Goal: Complete application form

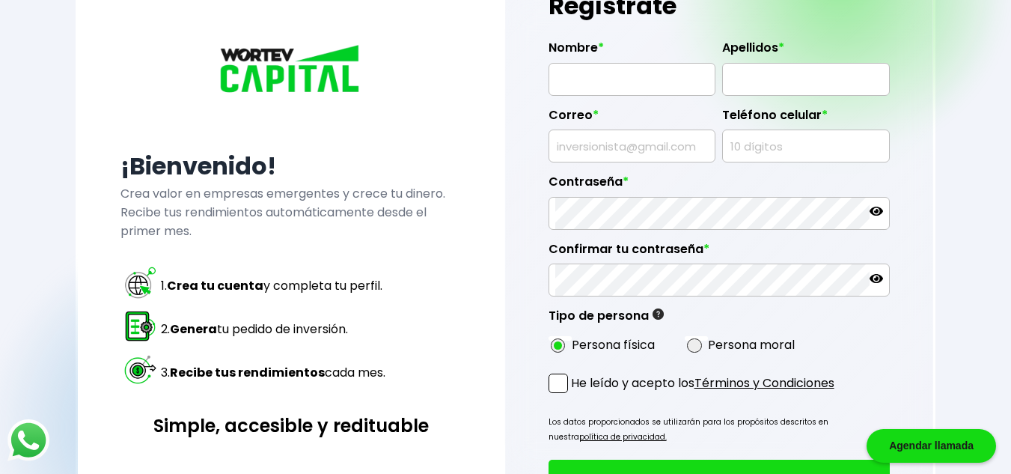
scroll to position [75, 0]
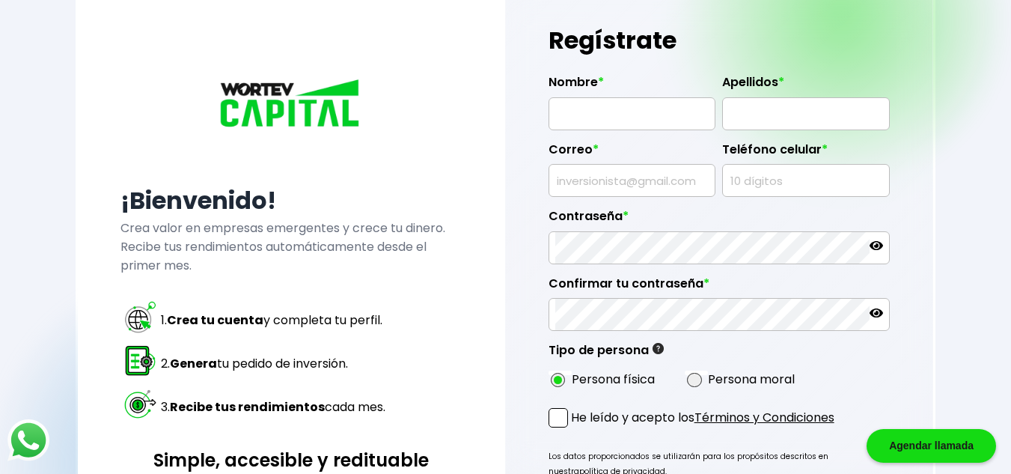
click at [620, 121] on input "text" at bounding box center [631, 113] width 153 height 31
type input "[PERSON_NAME]"
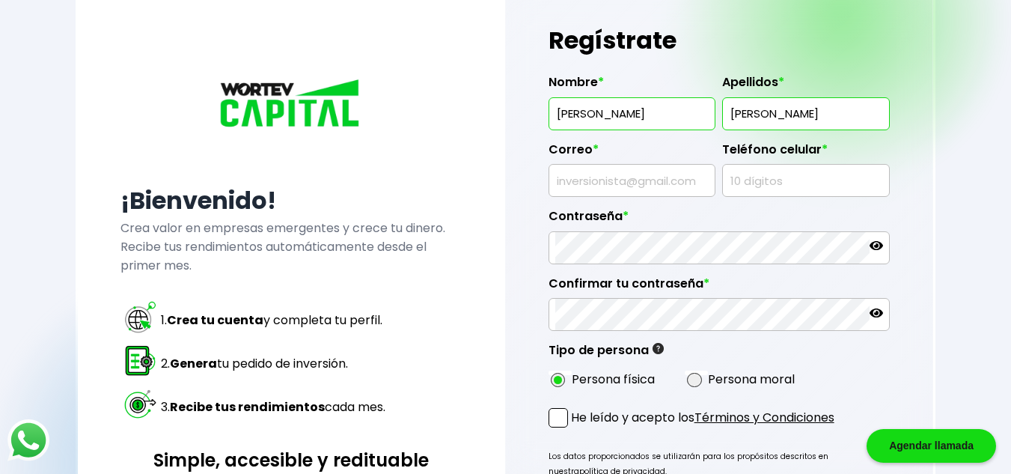
type input "[PERSON_NAME]"
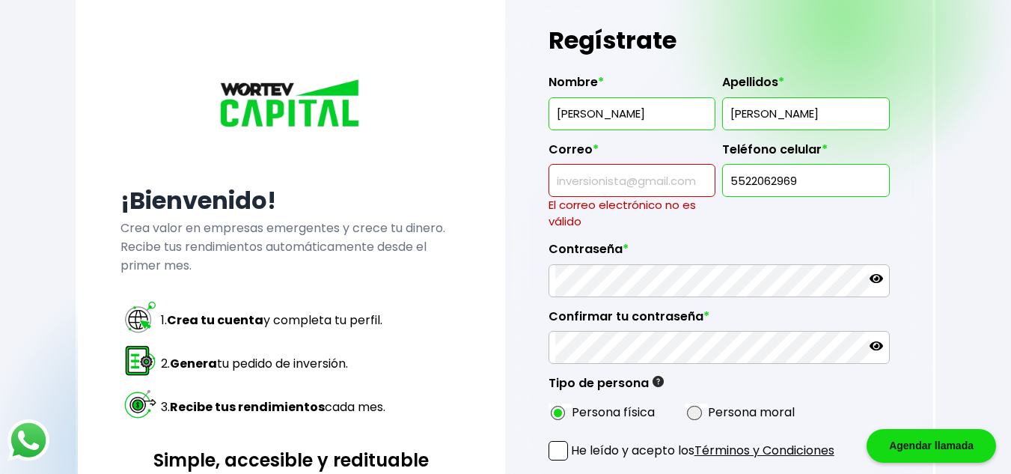
type input "5522062969"
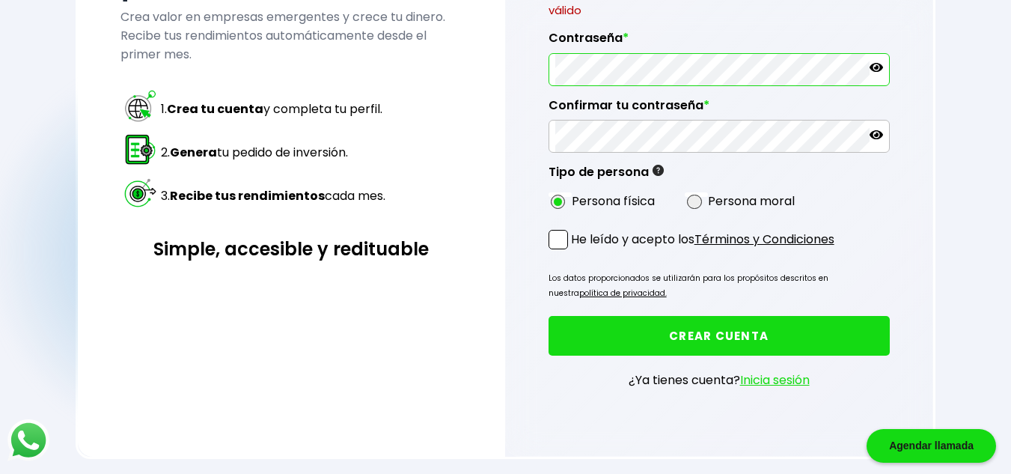
scroll to position [293, 0]
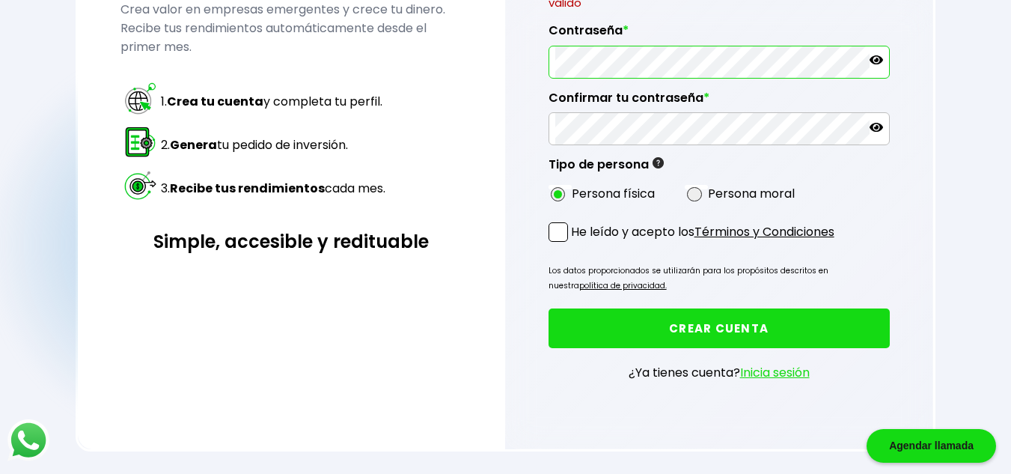
click at [802, 230] on form "Nombre * [PERSON_NAME] * [PERSON_NAME] * El correo electrónico no [PERSON_NAME]…" at bounding box center [719, 124] width 341 height 561
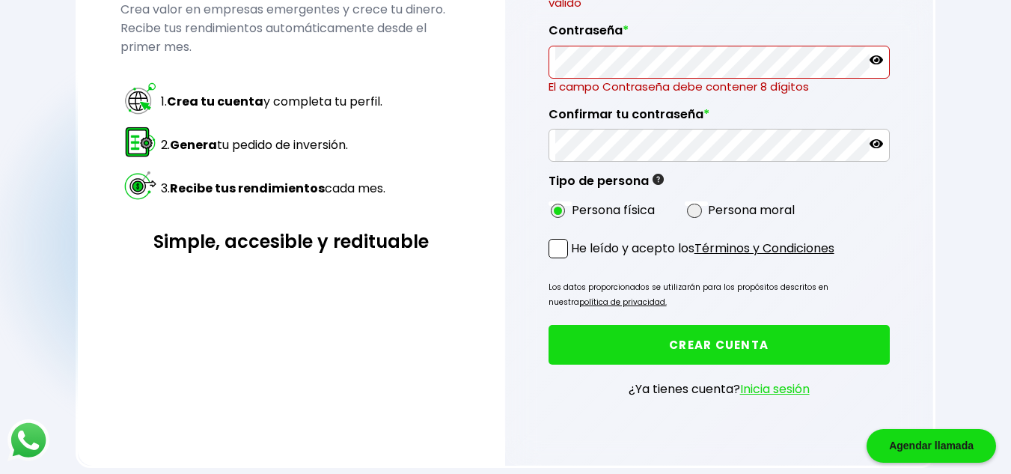
click at [799, 236] on form "Nombre * [PERSON_NAME] * [PERSON_NAME] Correo * El correo electrónico no [PERSO…" at bounding box center [719, 133] width 341 height 578
click at [799, 247] on link "Términos y Condiciones" at bounding box center [765, 248] width 140 height 17
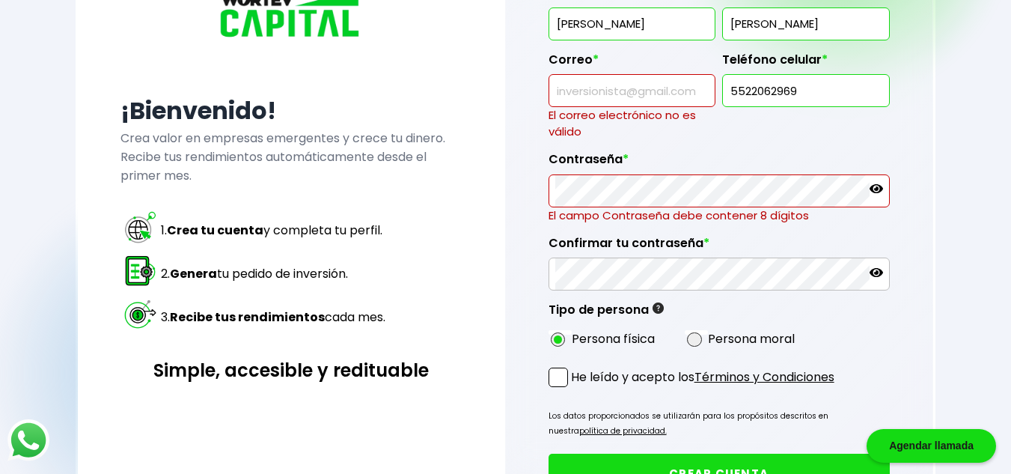
scroll to position [160, 0]
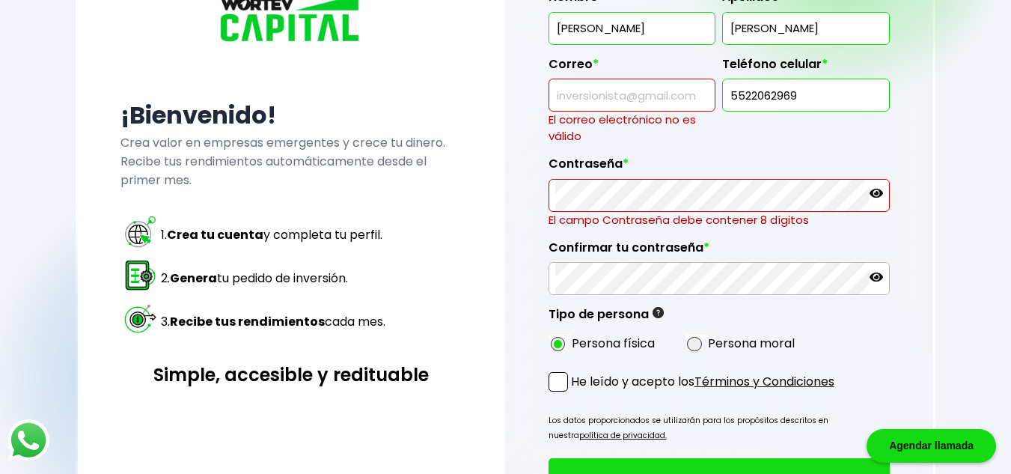
click at [567, 94] on input "text" at bounding box center [631, 94] width 153 height 31
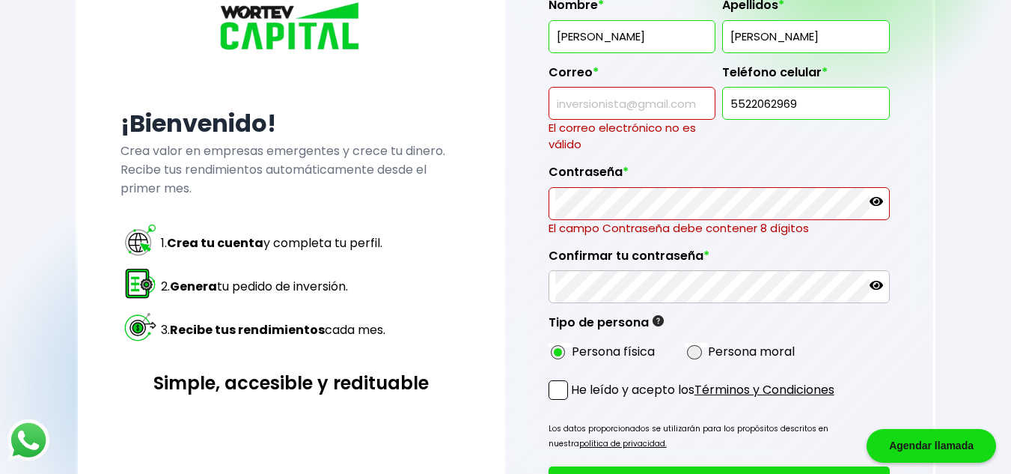
scroll to position [150, 0]
